Goal: Information Seeking & Learning: Understand process/instructions

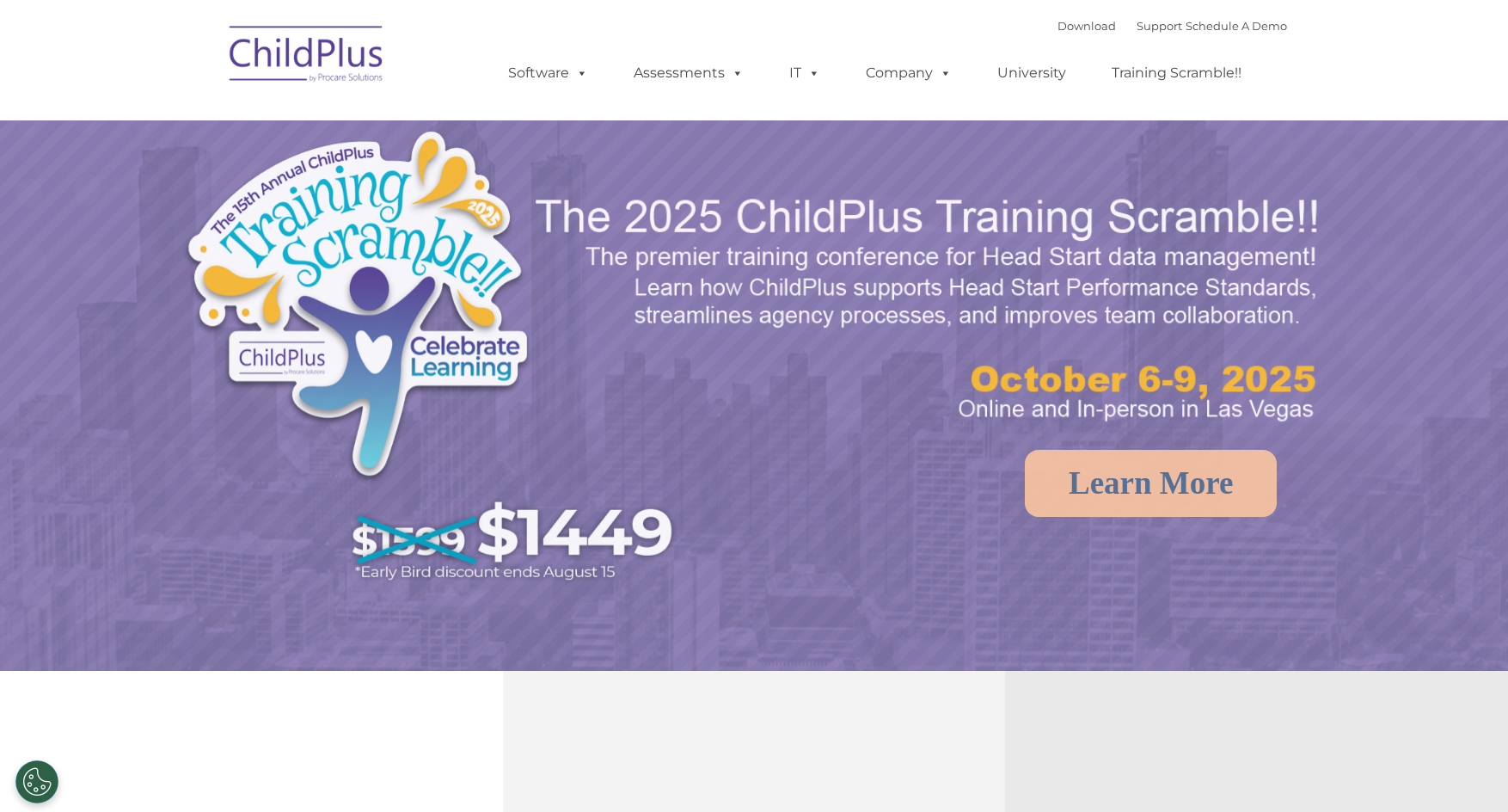
select select "MEDIUM"
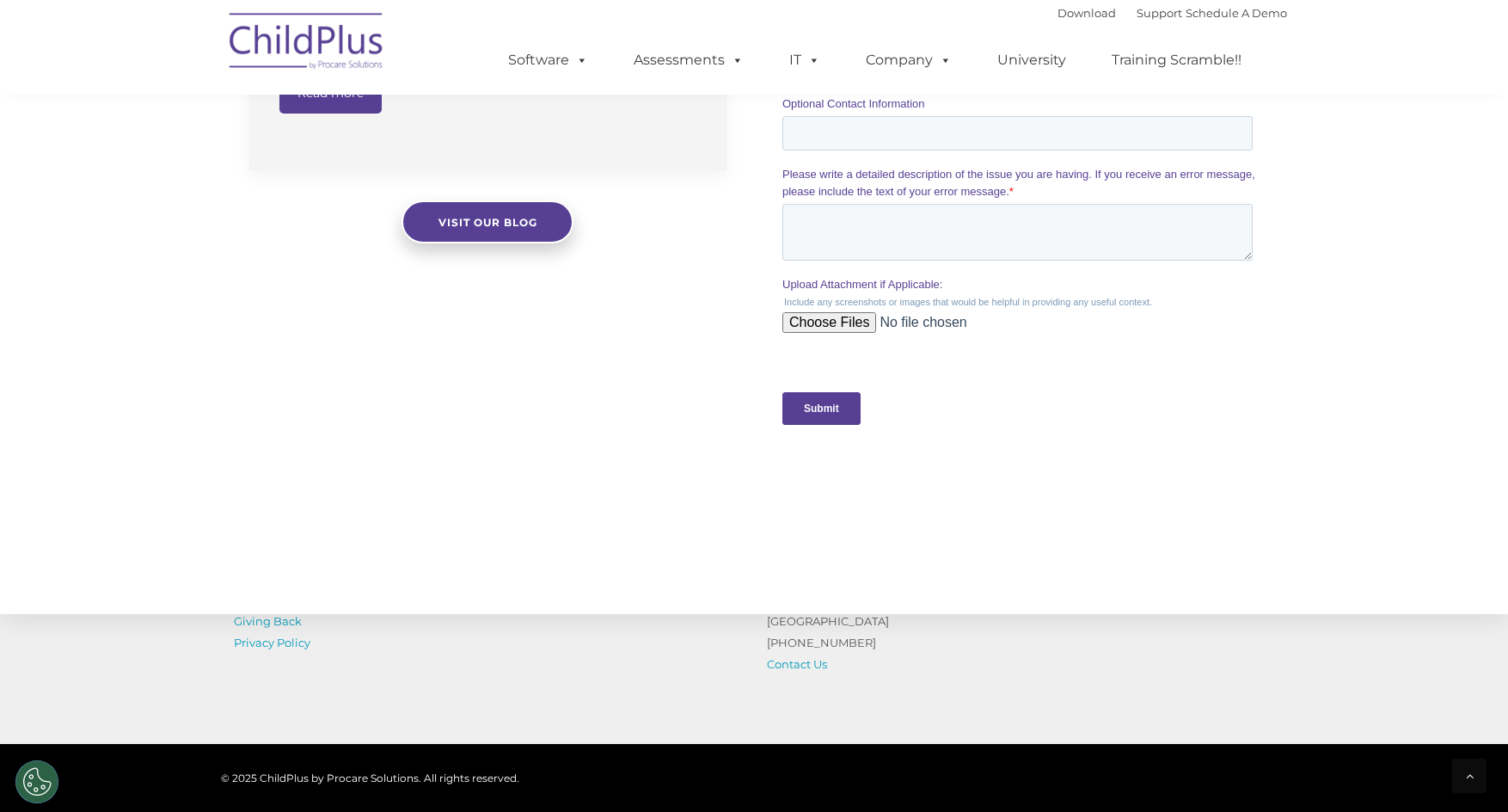
scroll to position [1699, 0]
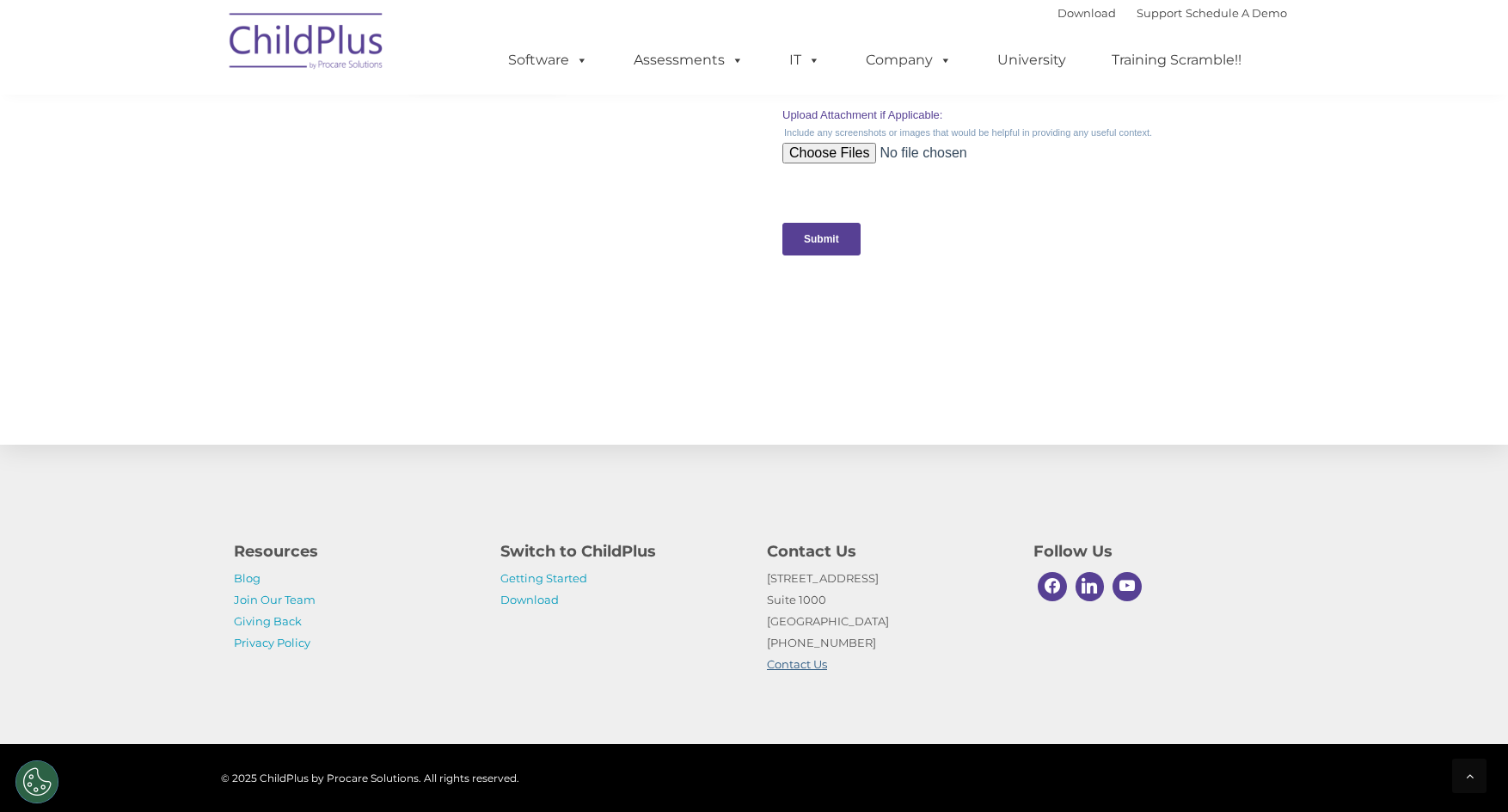
click at [805, 669] on link "Contact Us" at bounding box center [797, 664] width 60 height 14
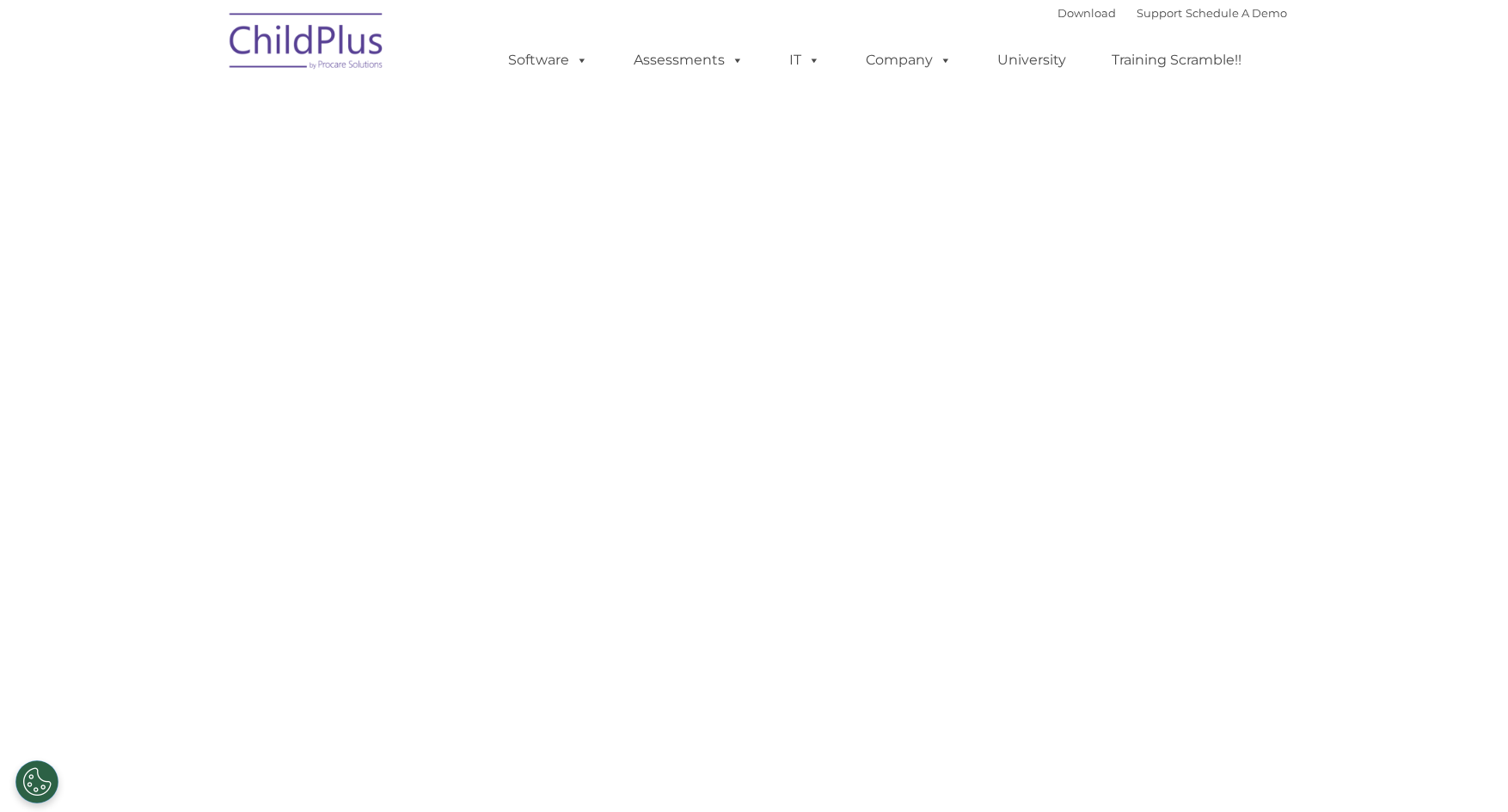
select select "MEDIUM"
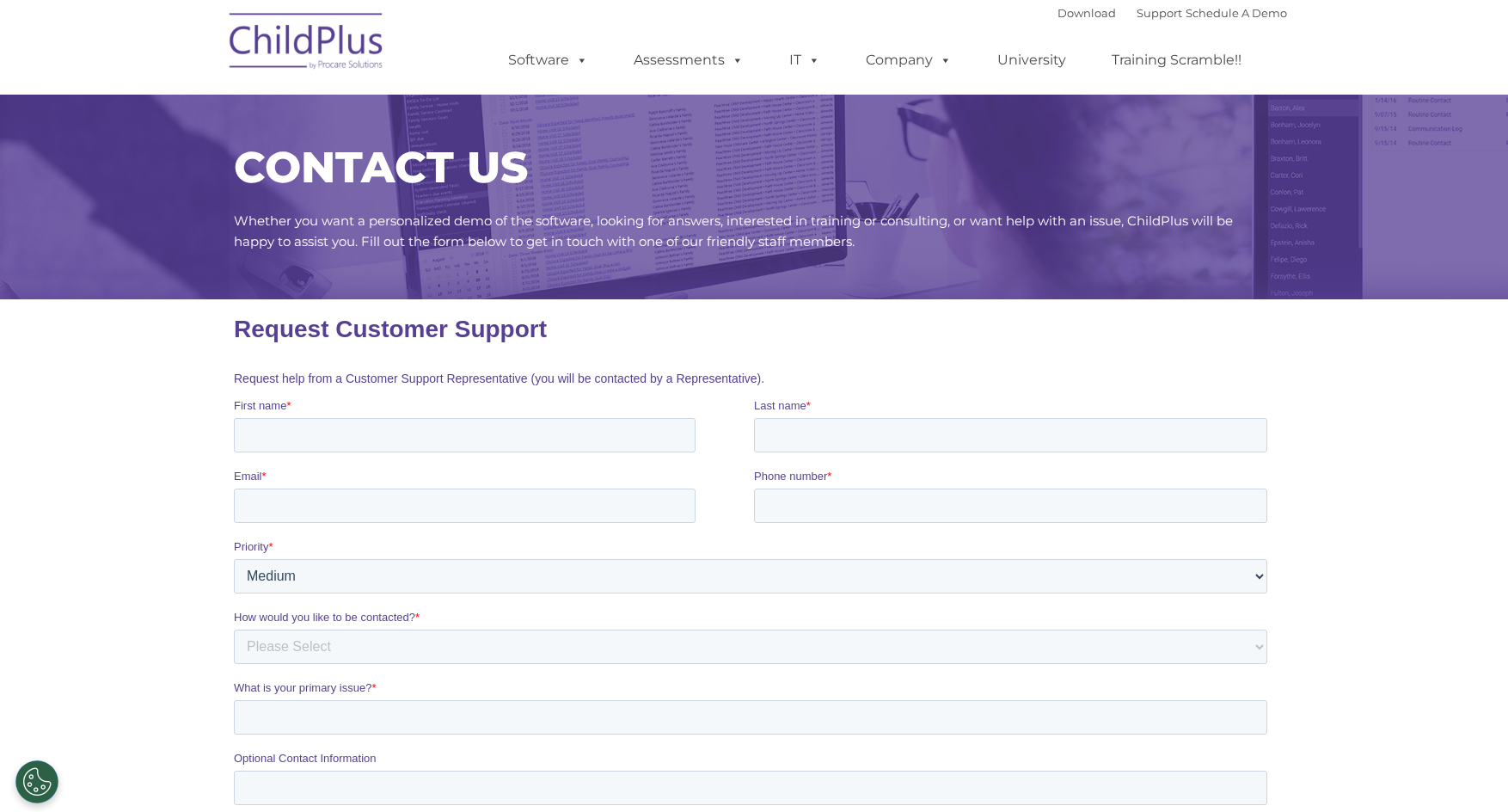
click at [795, 236] on span "Whether you want a personalized demo of the software, looking for answers, inte…" at bounding box center [734, 230] width 999 height 37
click at [1139, 15] on link "Support" at bounding box center [1159, 13] width 45 height 14
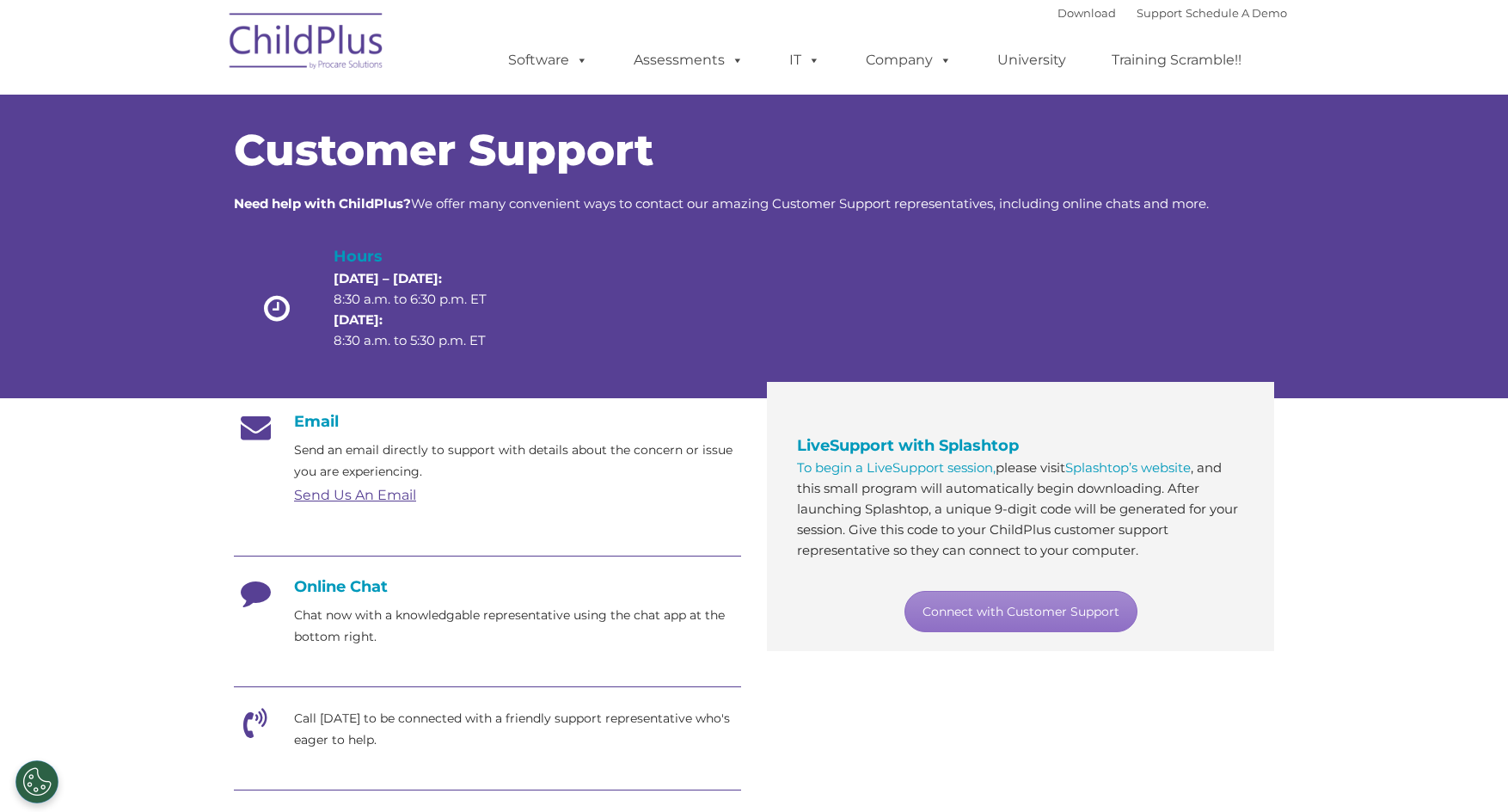
click at [129, 400] on section "Customer Support Need help with ChildPlus? We offer many convenient ways to con…" at bounding box center [754, 663] width 1508 height 1326
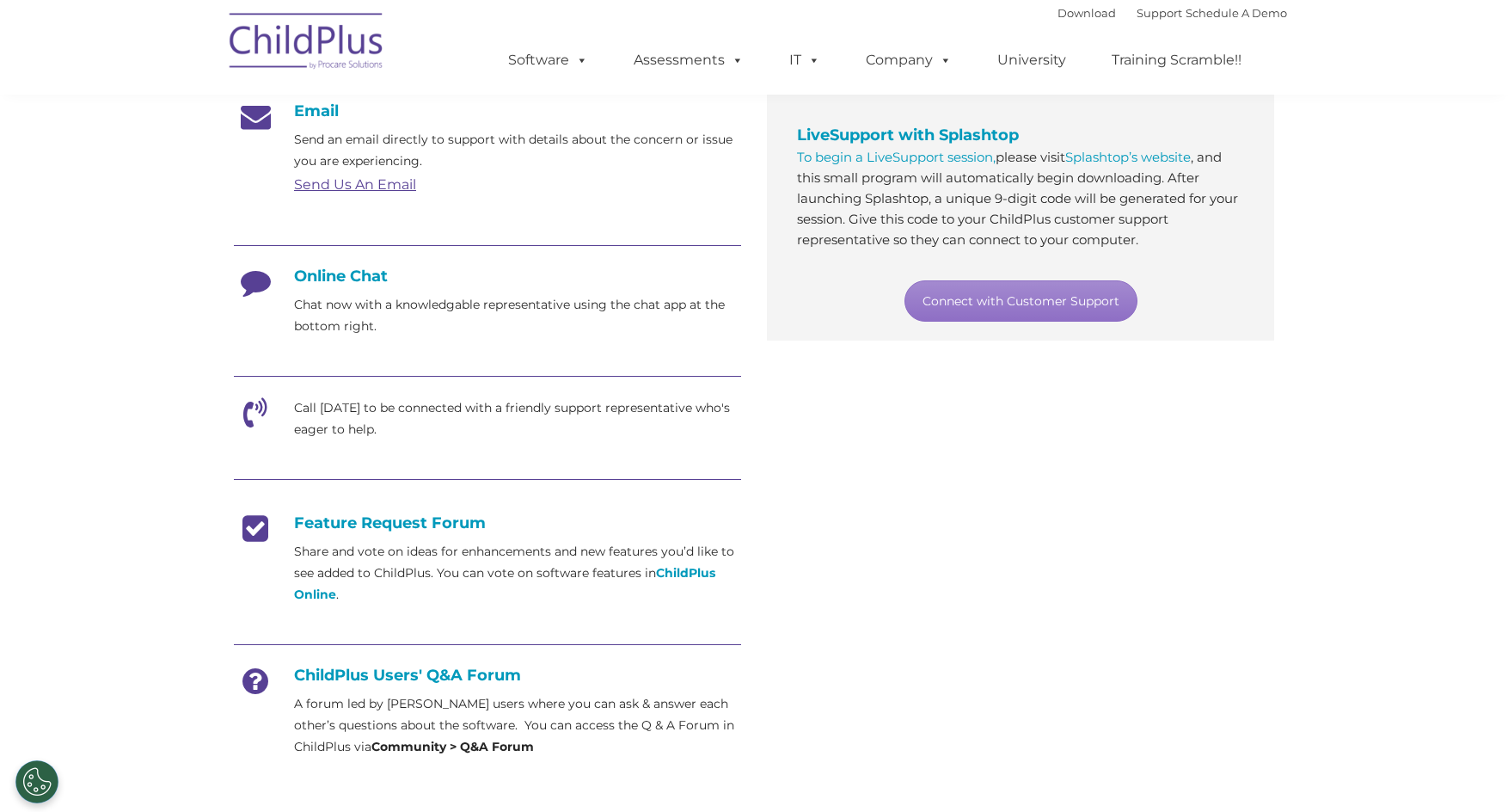
scroll to position [310, 0]
click at [693, 567] on strong "ChildPlus Online" at bounding box center [504, 584] width 421 height 37
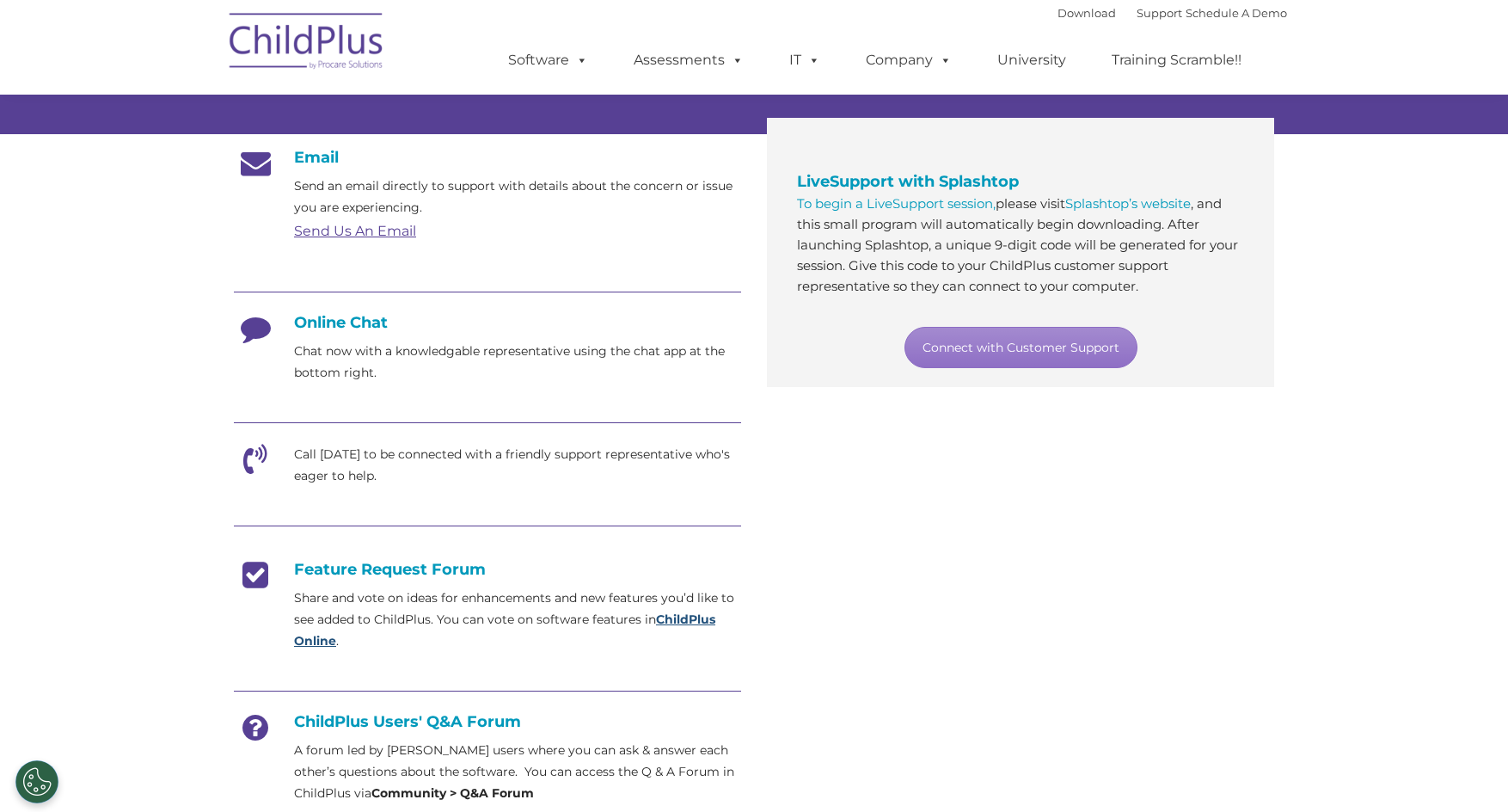
scroll to position [0, 0]
